Goal: Information Seeking & Learning: Learn about a topic

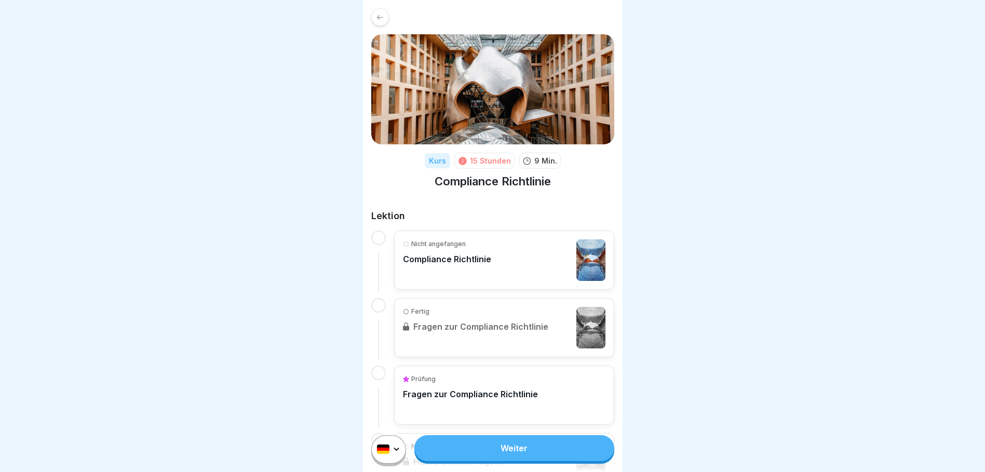
click at [491, 254] on div "Nicht angefangen Compliance Richtlinie" at bounding box center [504, 260] width 202 height 42
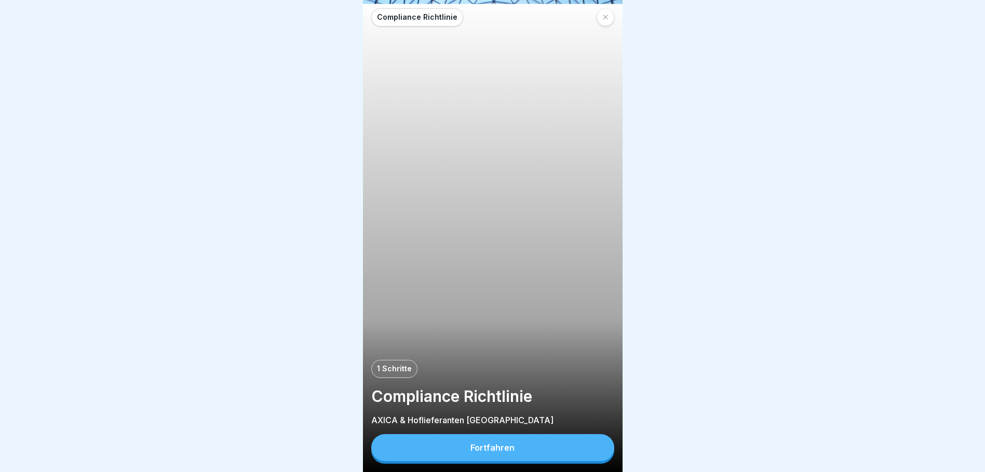
scroll to position [8, 0]
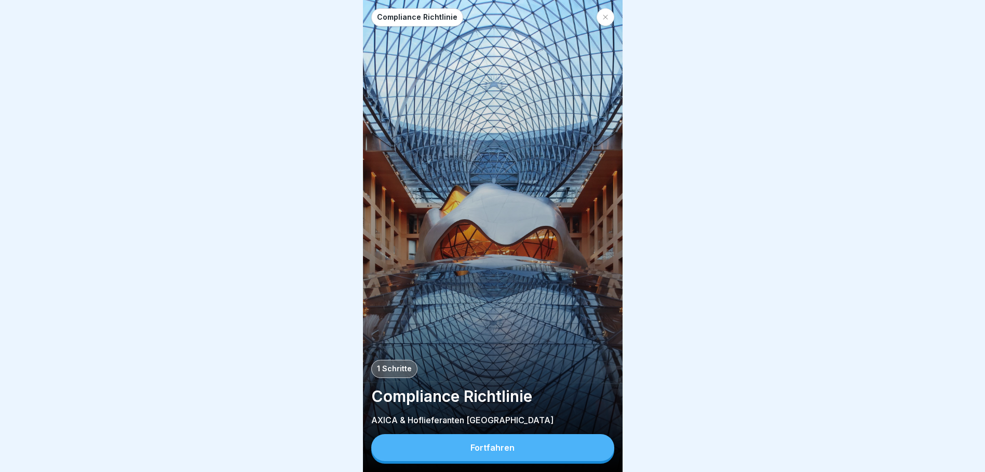
click at [519, 446] on button "Fortfahren" at bounding box center [492, 447] width 243 height 27
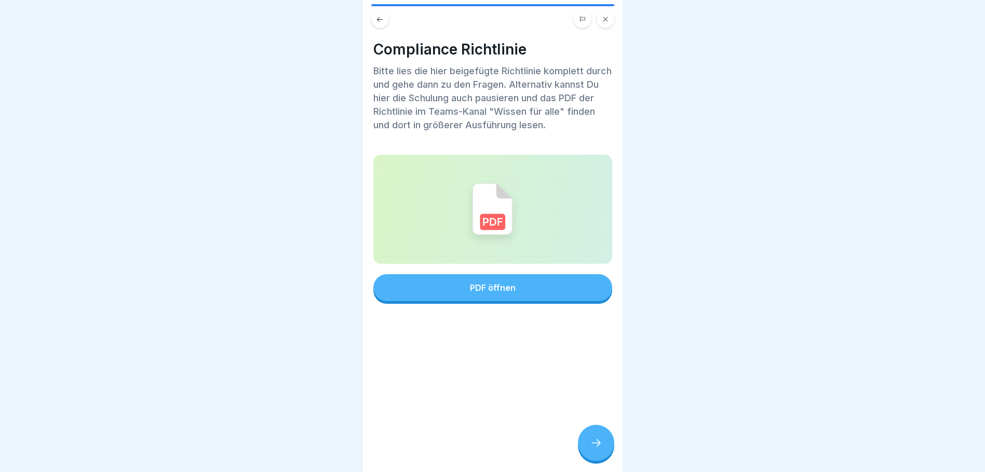
click at [556, 281] on button "PDF öffnen" at bounding box center [492, 287] width 239 height 27
click at [598, 437] on icon at bounding box center [596, 443] width 12 height 12
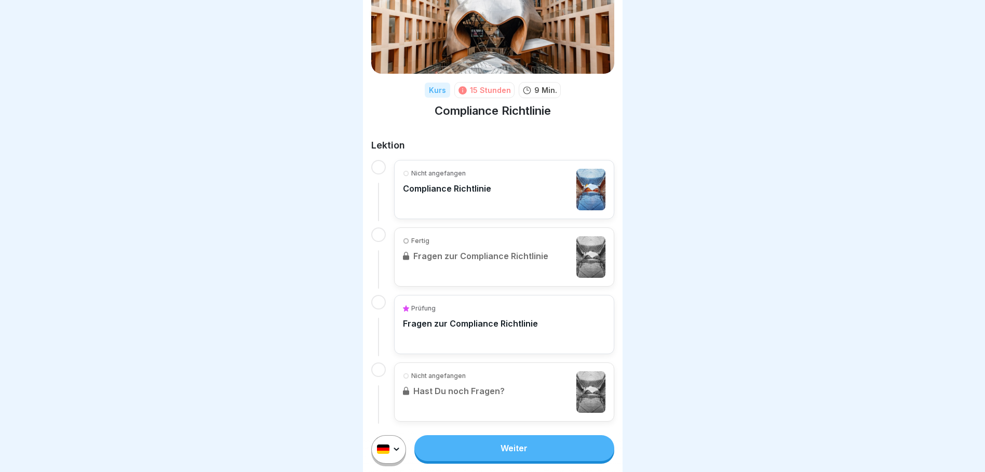
scroll to position [74, 0]
